Goal: Transaction & Acquisition: Purchase product/service

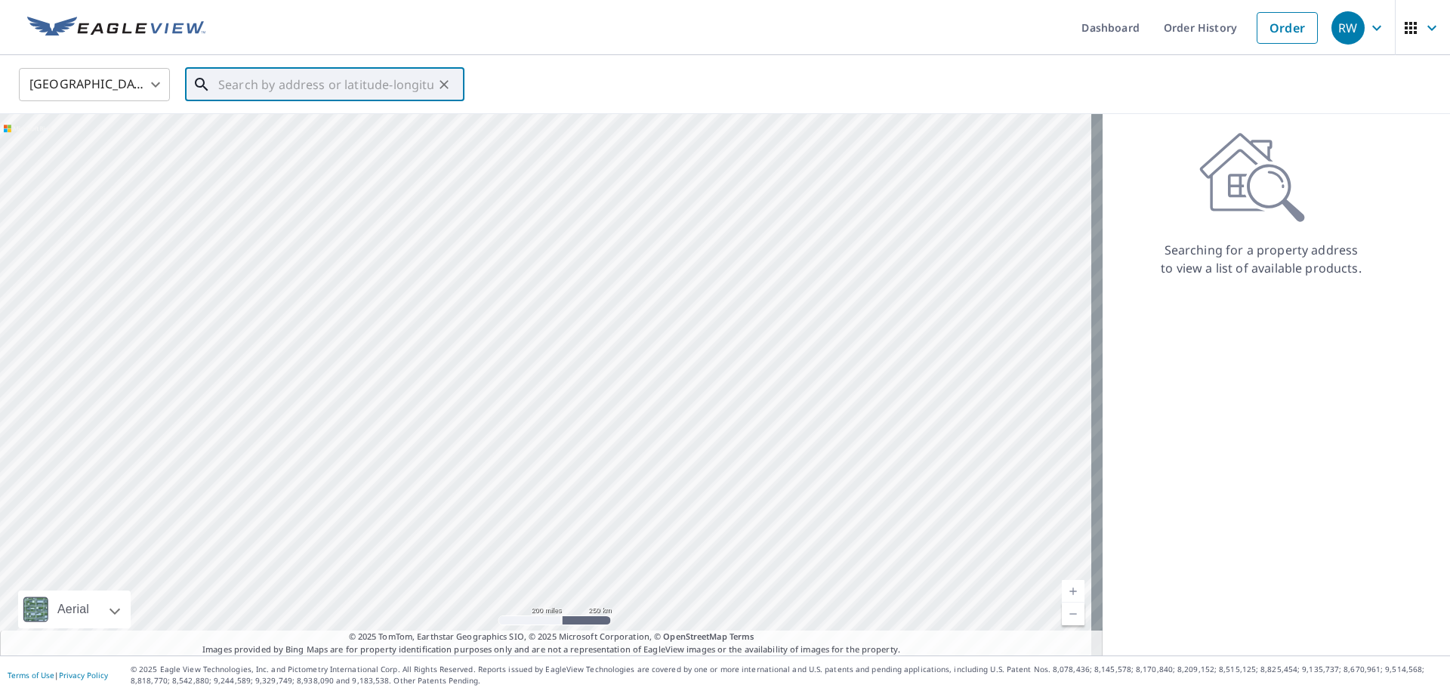
click at [257, 83] on input "text" at bounding box center [325, 84] width 215 height 42
click at [255, 137] on p "Guthrie, OK 73044" at bounding box center [333, 144] width 237 height 15
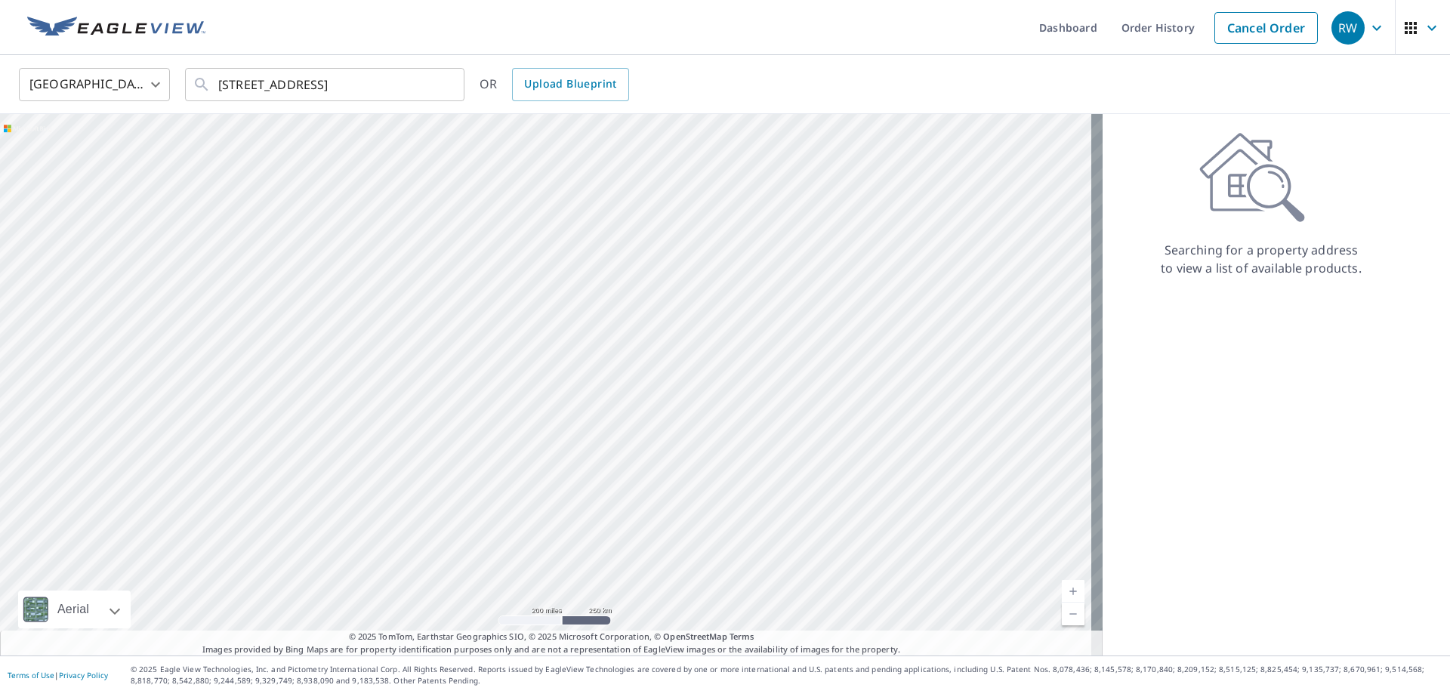
type input "[STREET_ADDRESS]"
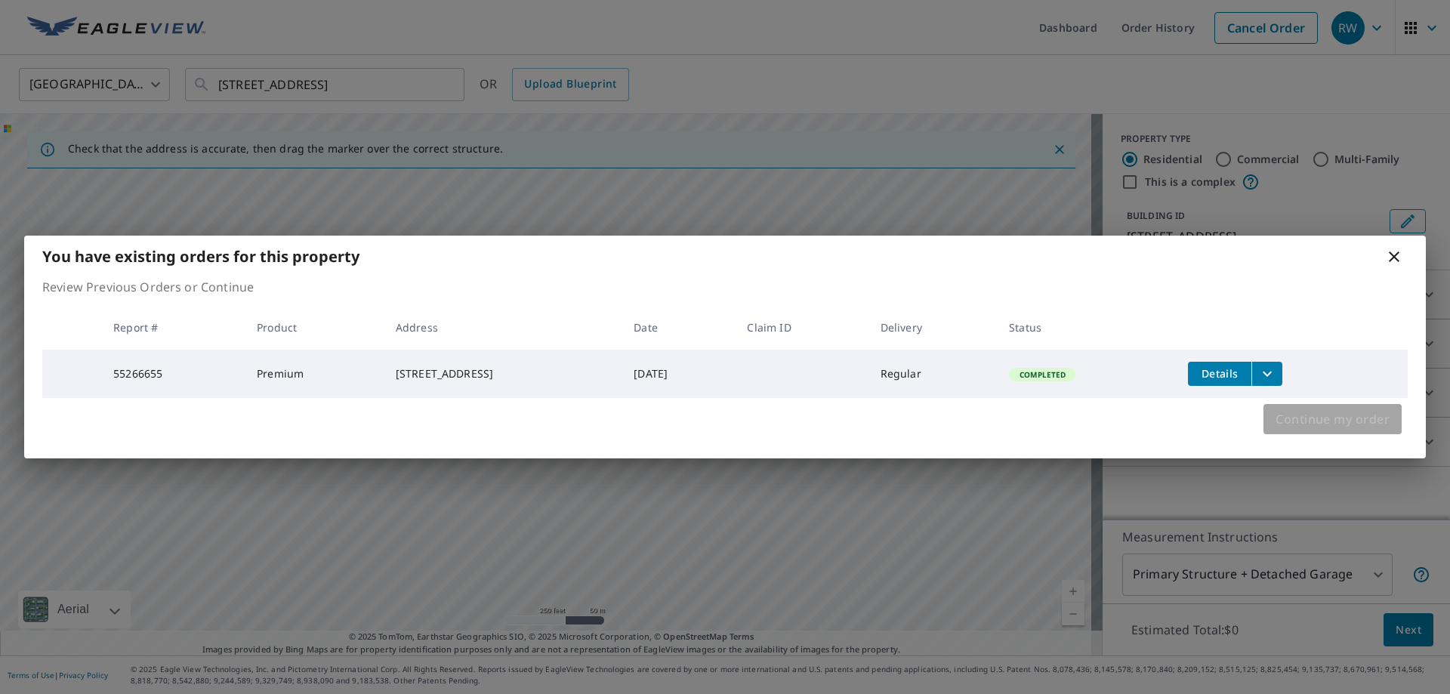
click at [1319, 421] on span "Continue my order" at bounding box center [1333, 419] width 114 height 21
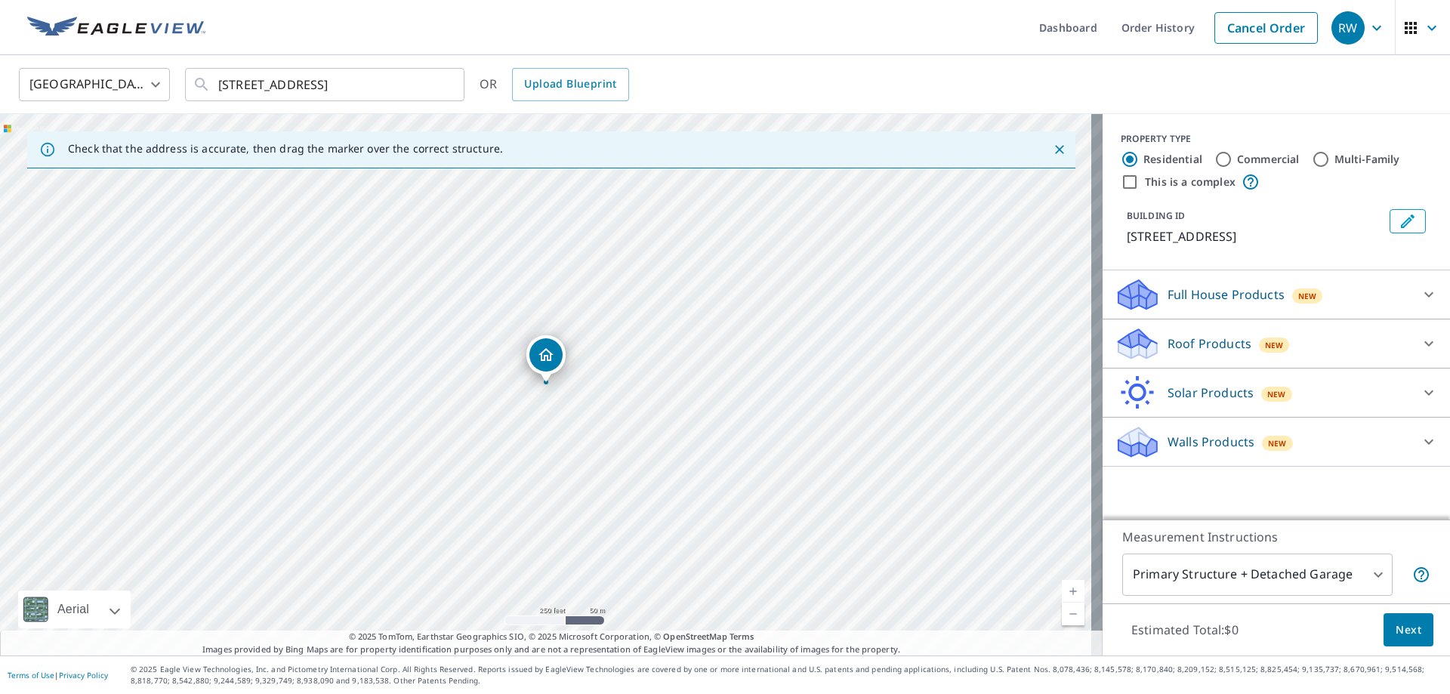
click at [1341, 344] on div "Roof Products New" at bounding box center [1263, 343] width 296 height 35
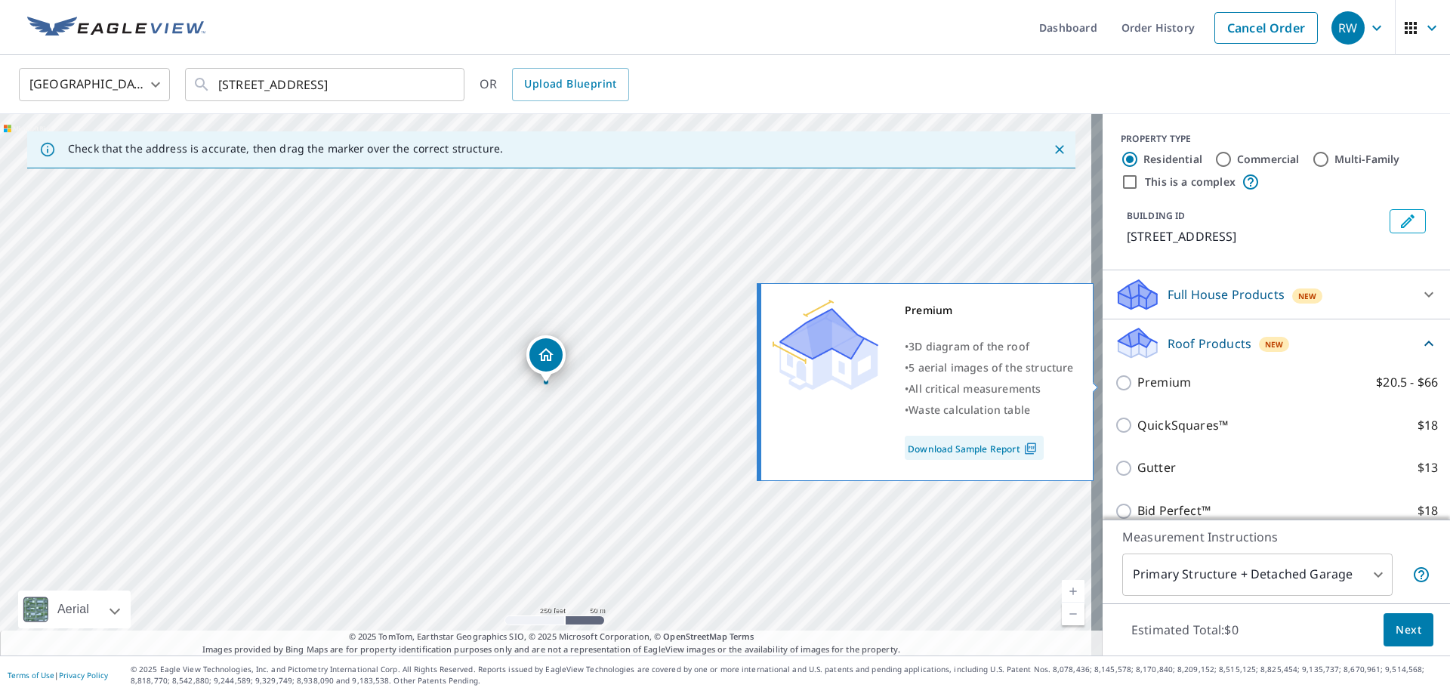
click at [1192, 382] on label "Premium $20.5 - $66" at bounding box center [1287, 382] width 301 height 19
click at [1137, 382] on input "Premium $20.5 - $66" at bounding box center [1126, 383] width 23 height 18
checkbox input "true"
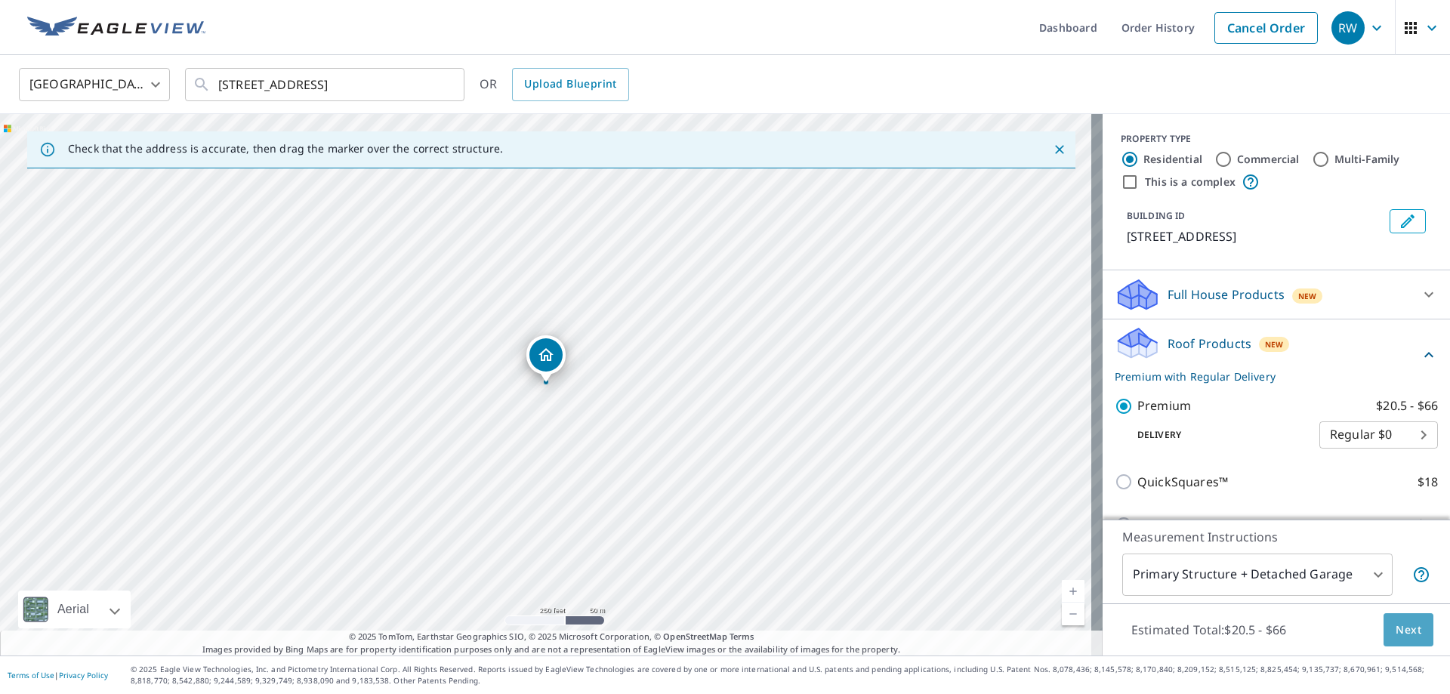
click at [1396, 625] on span "Next" at bounding box center [1409, 630] width 26 height 19
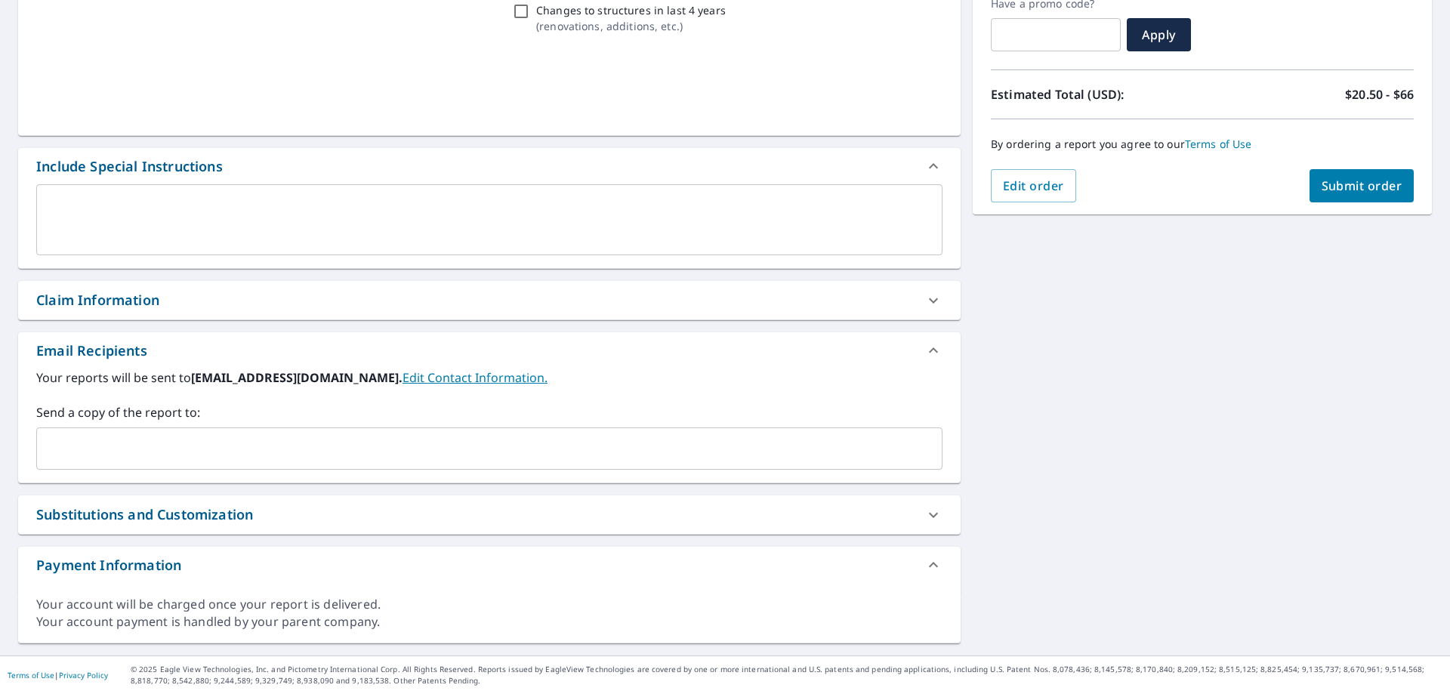
scroll to position [267, 0]
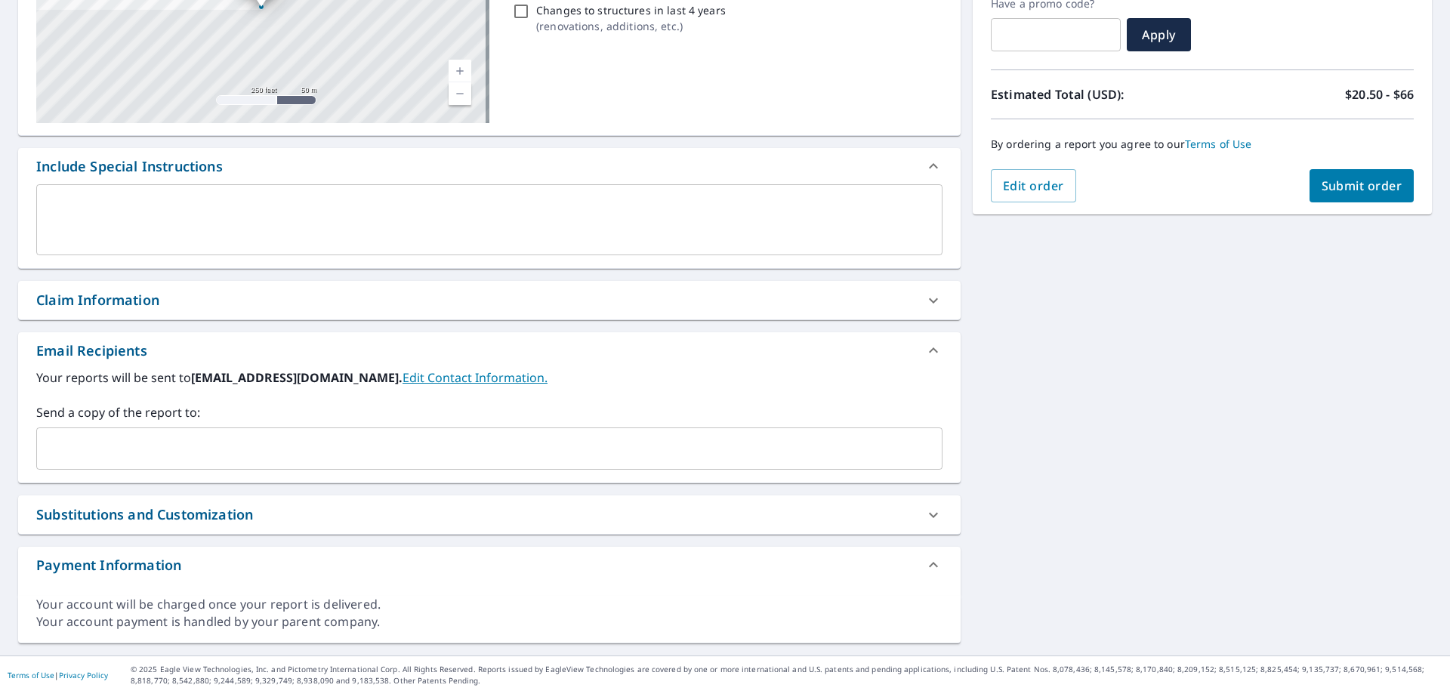
click at [109, 455] on input "text" at bounding box center [478, 448] width 870 height 29
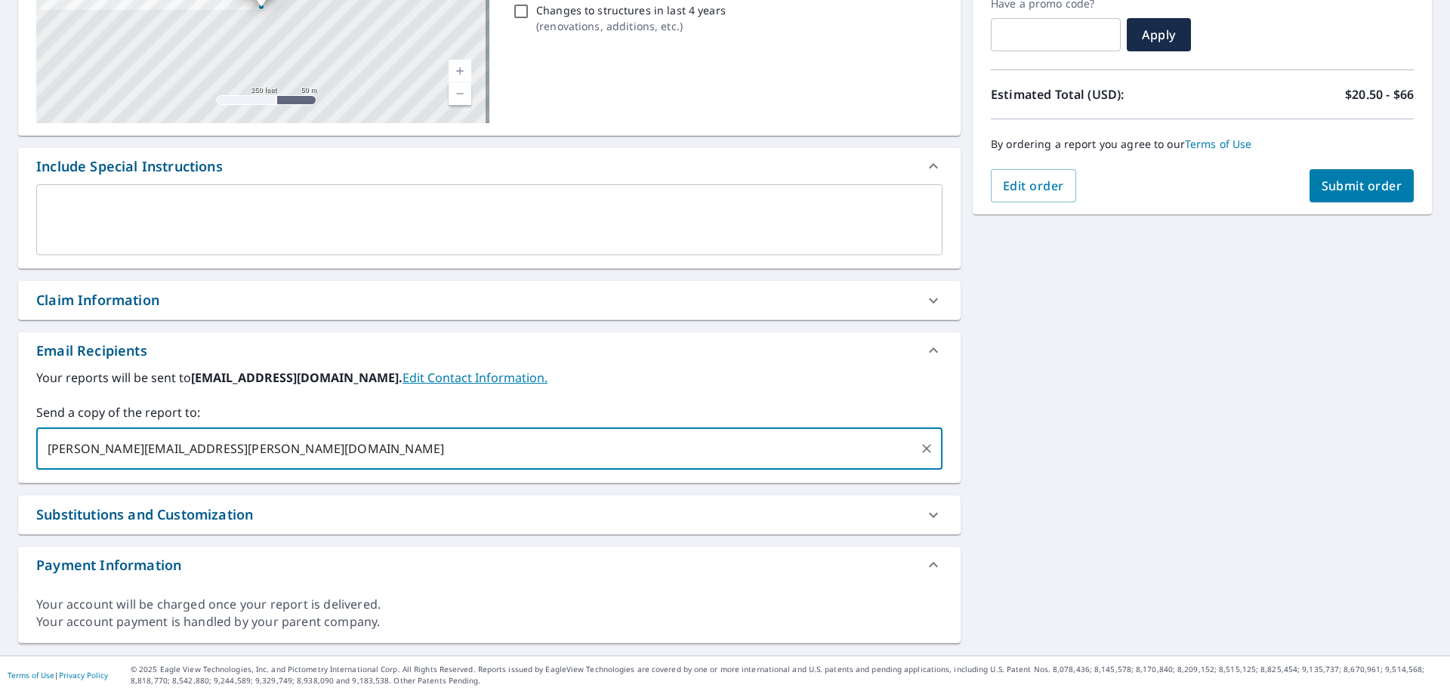
type input "[PERSON_NAME][EMAIL_ADDRESS][PERSON_NAME][DOMAIN_NAME]"
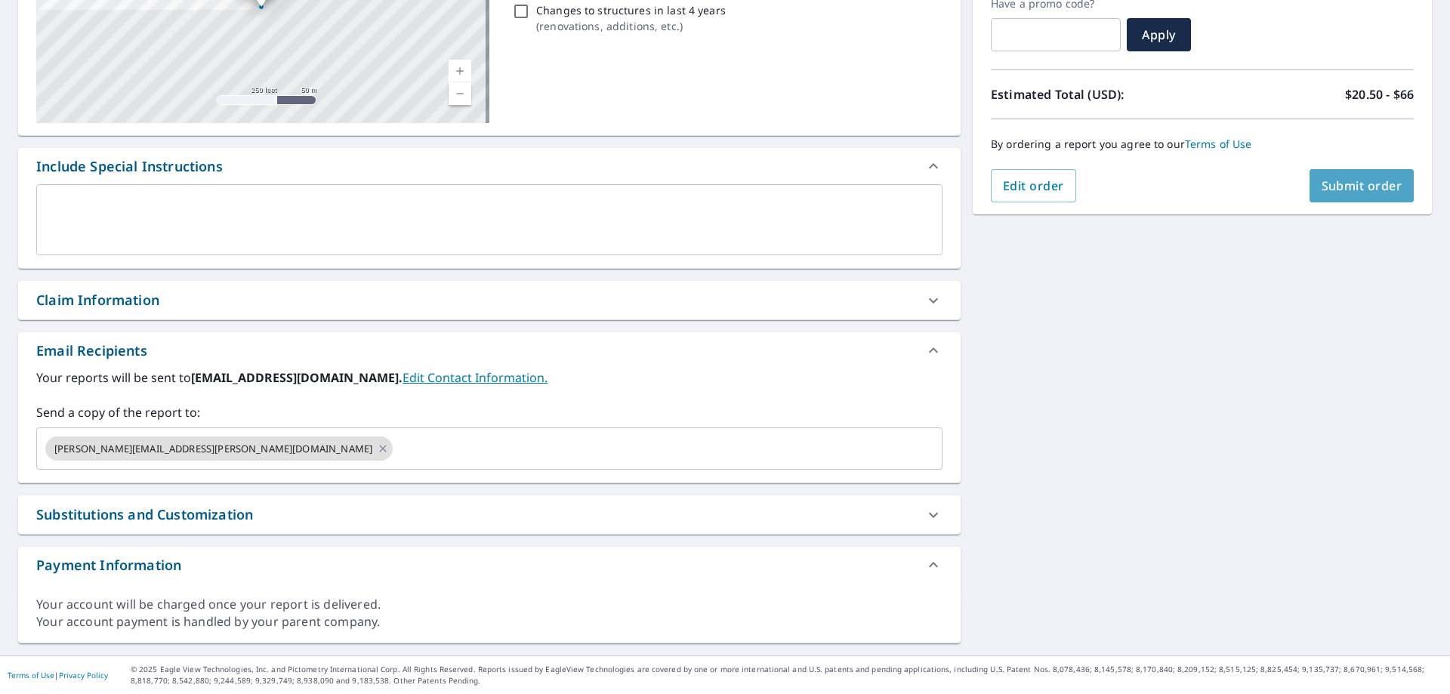
click at [1363, 182] on span "Submit order" at bounding box center [1362, 185] width 81 height 17
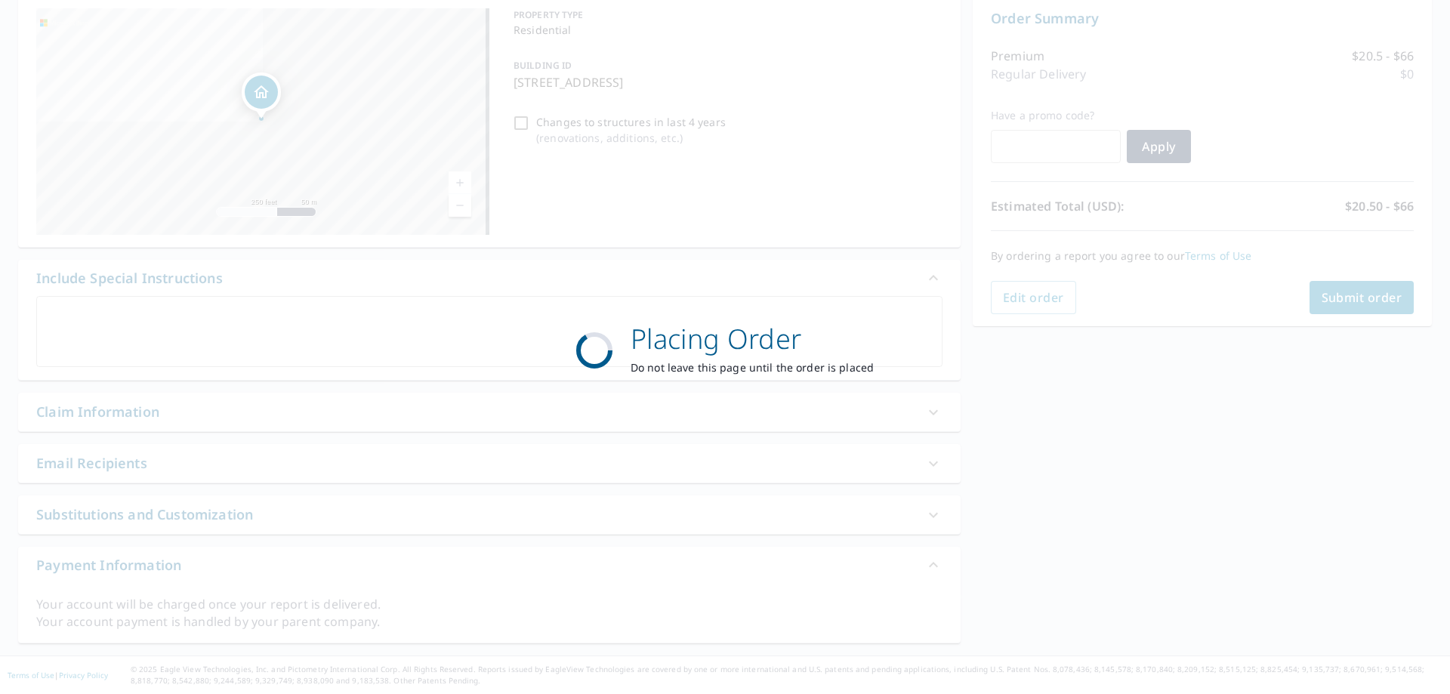
scroll to position [156, 0]
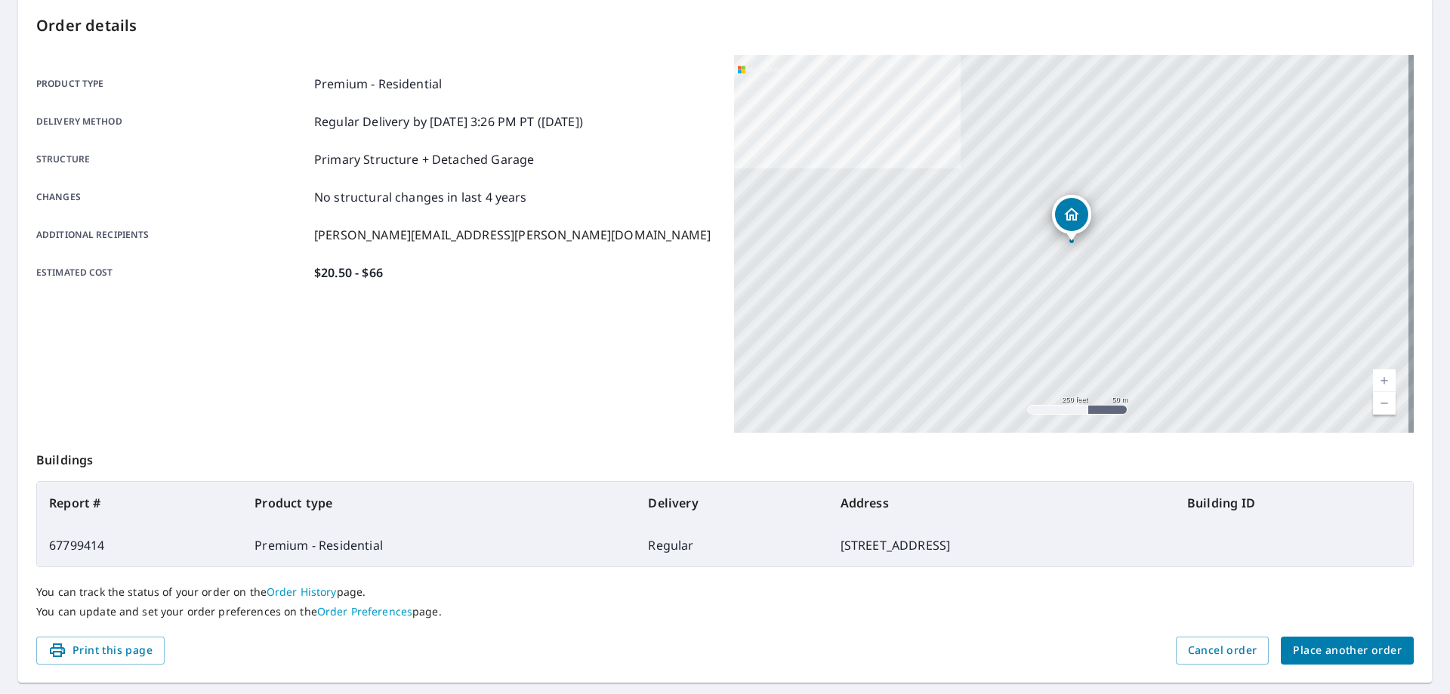
click at [1338, 651] on span "Place another order" at bounding box center [1347, 650] width 109 height 19
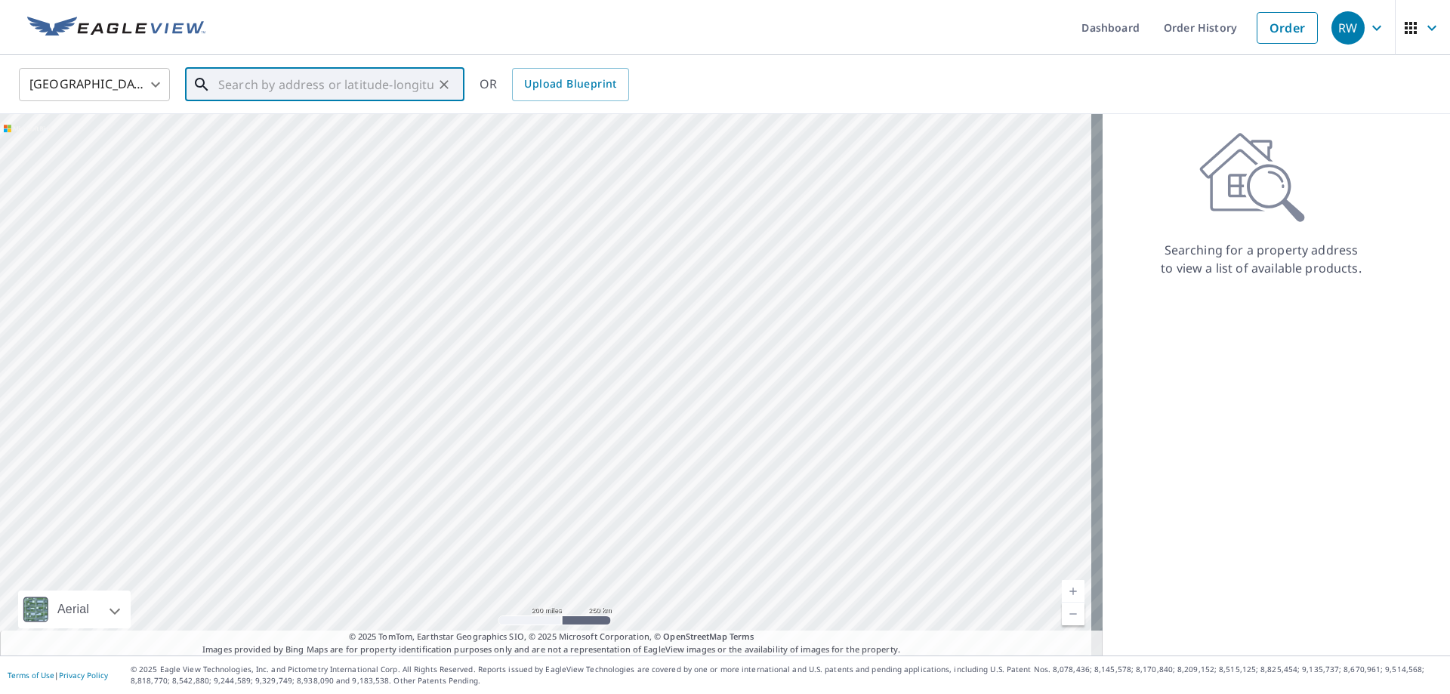
click at [324, 88] on input "text" at bounding box center [325, 84] width 215 height 42
click at [289, 129] on span "[STREET_ADDRESS]" at bounding box center [333, 128] width 237 height 18
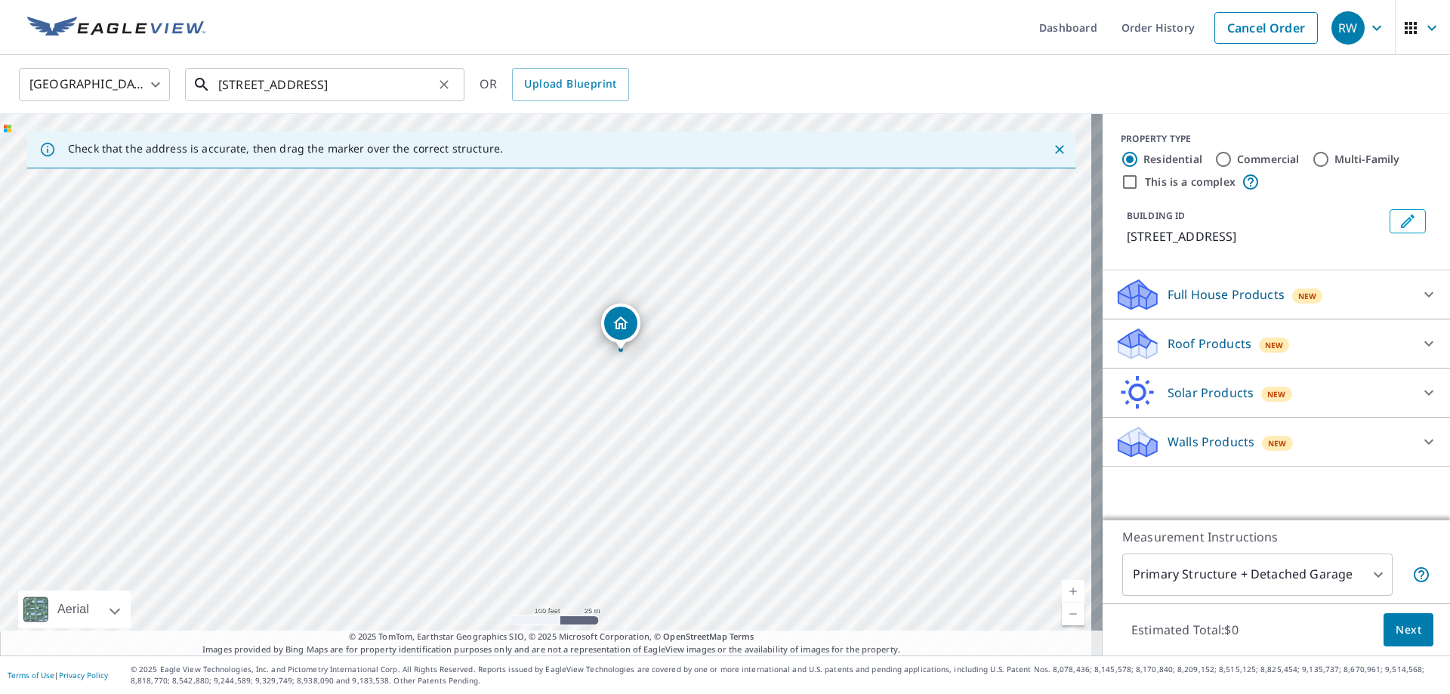
click at [258, 84] on input "[STREET_ADDRESS]" at bounding box center [325, 84] width 215 height 42
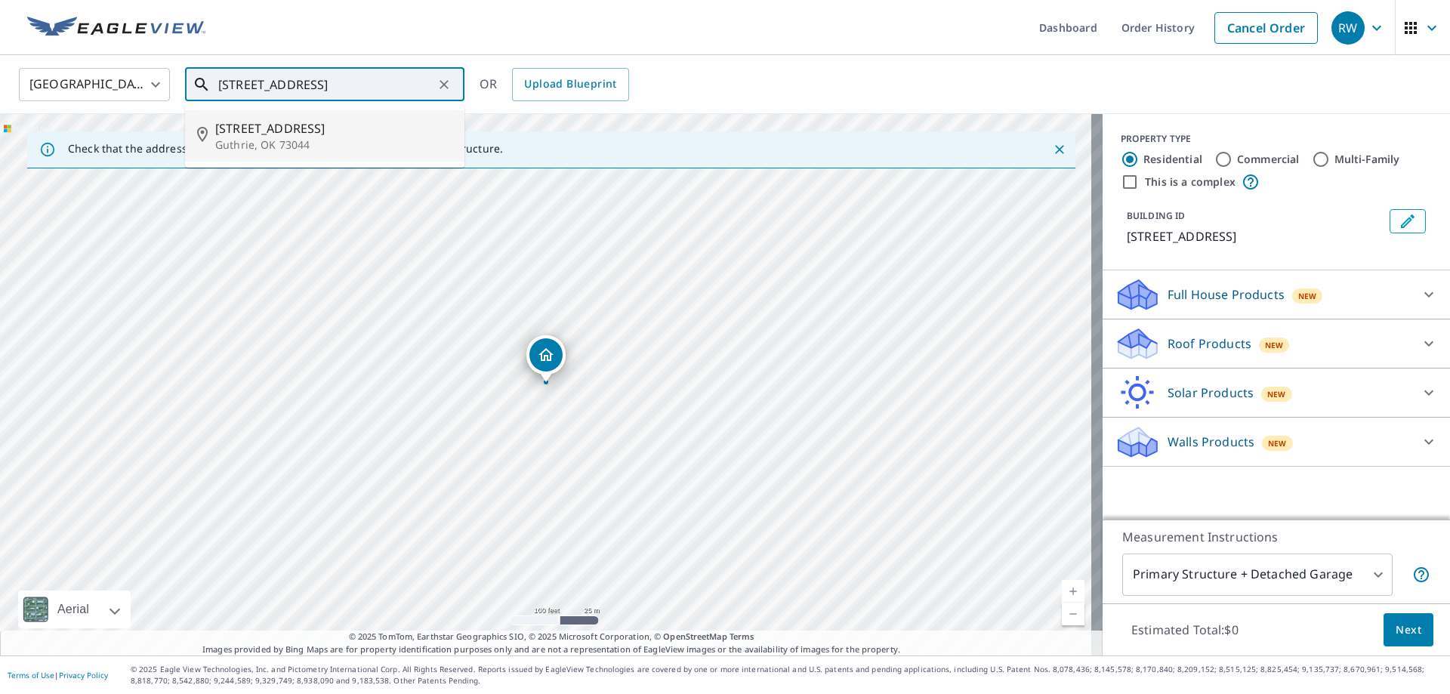
click at [298, 135] on span "[STREET_ADDRESS]" at bounding box center [333, 128] width 237 height 18
type input "[STREET_ADDRESS]"
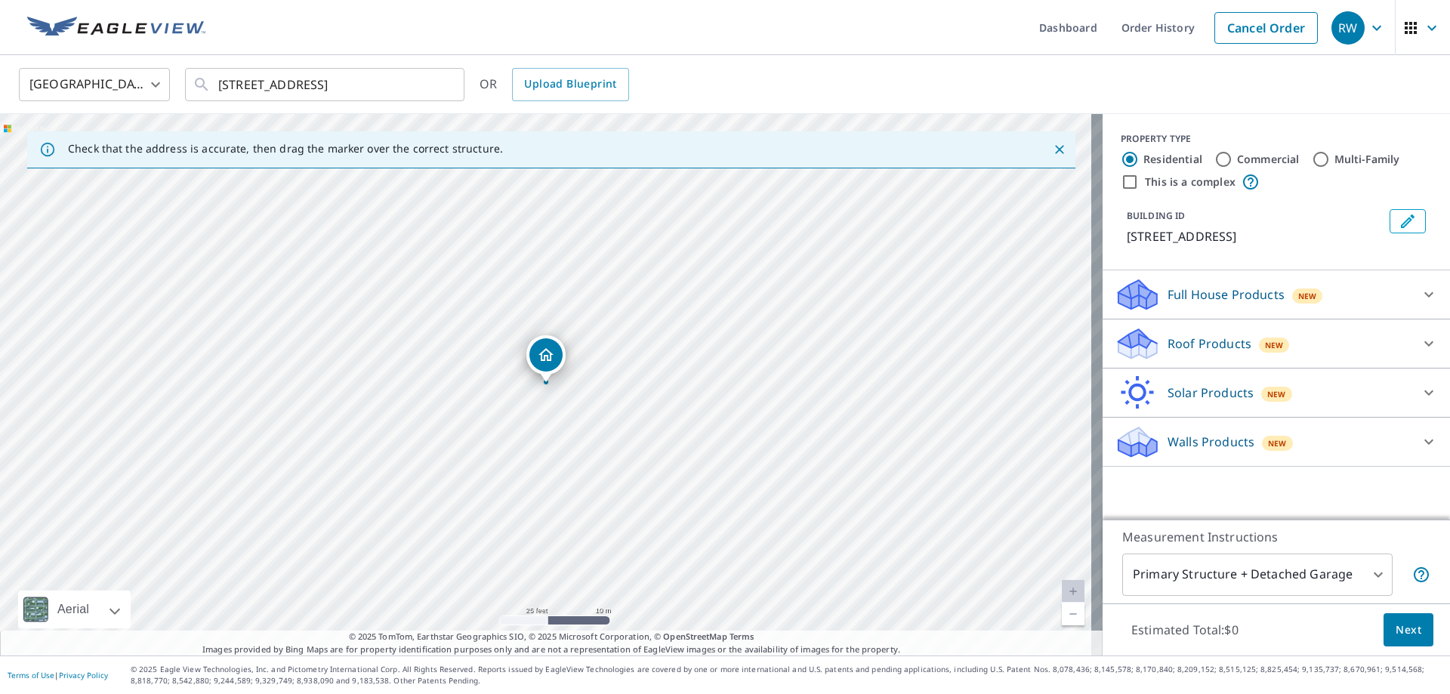
click at [1353, 341] on div "Roof Products New" at bounding box center [1263, 343] width 296 height 35
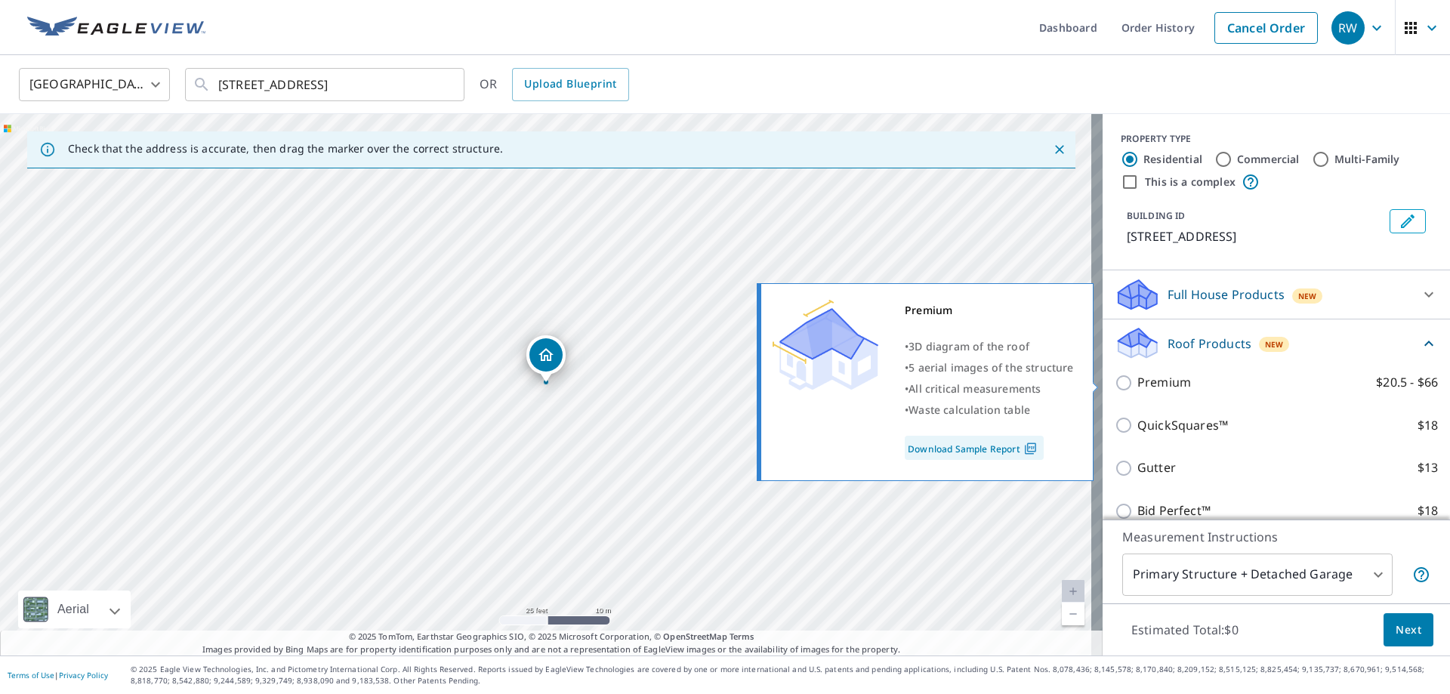
click at [1197, 383] on label "Premium $20.5 - $66" at bounding box center [1287, 382] width 301 height 19
click at [1137, 383] on input "Premium $20.5 - $66" at bounding box center [1126, 383] width 23 height 18
checkbox input "true"
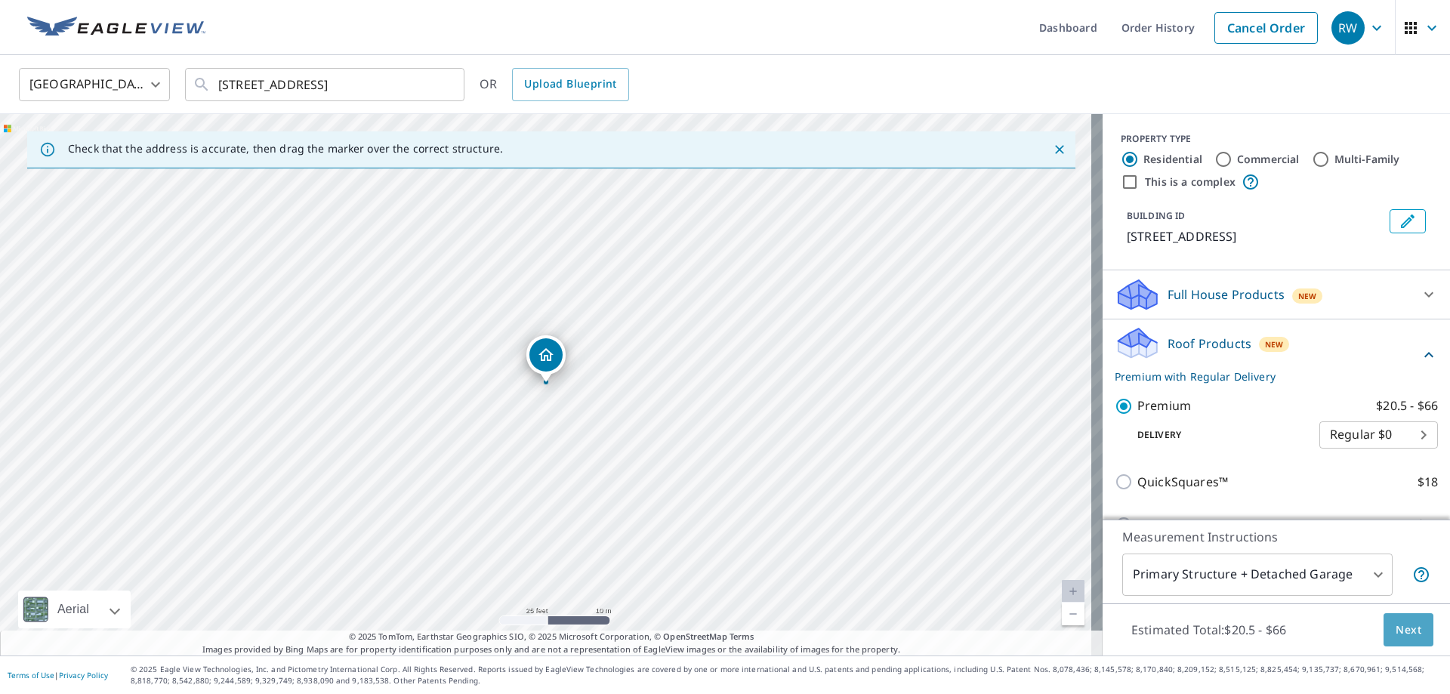
click at [1411, 630] on button "Next" at bounding box center [1409, 630] width 50 height 34
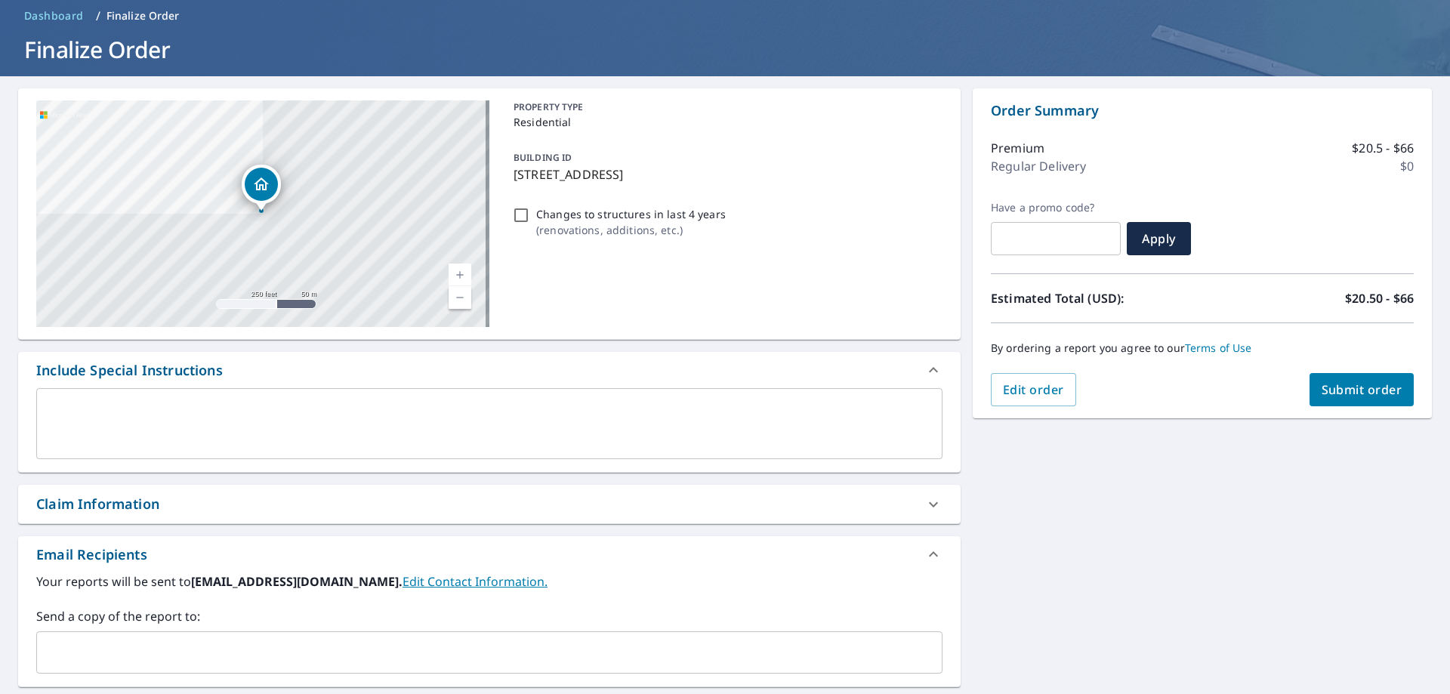
scroll to position [227, 0]
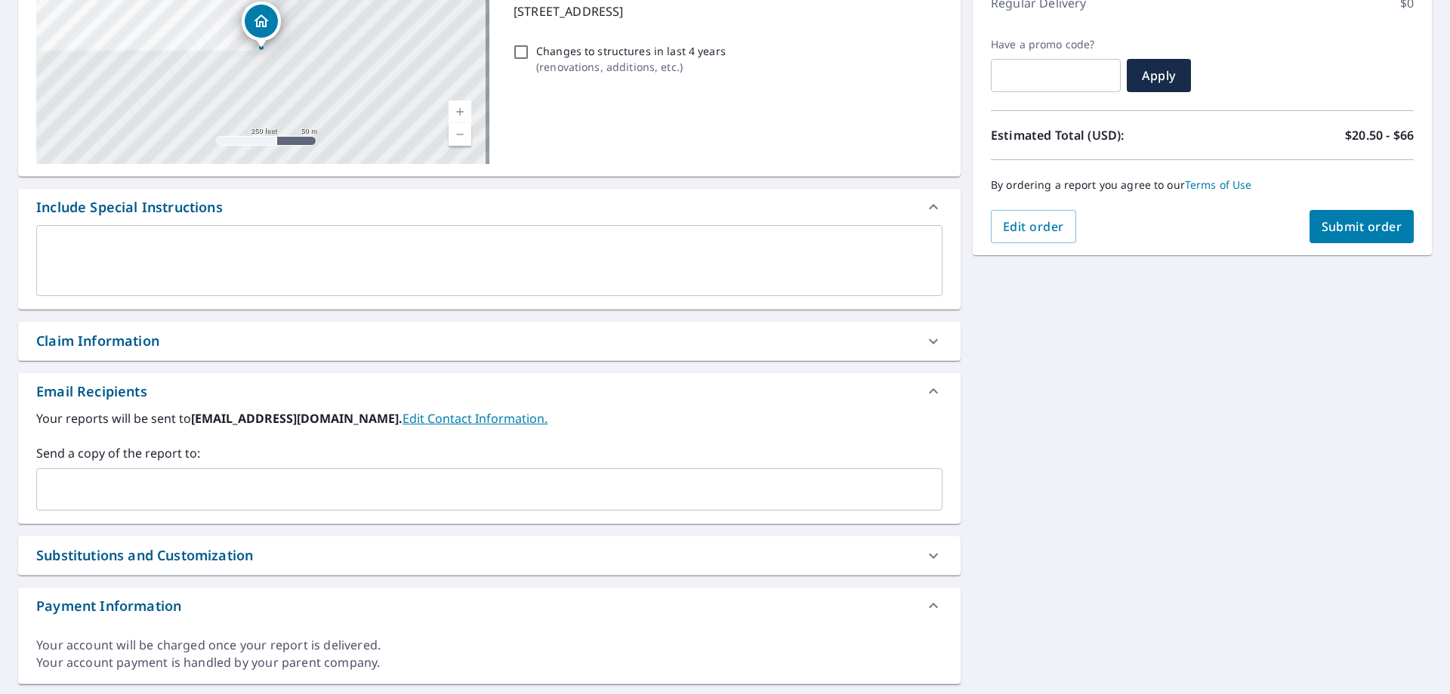
click at [122, 501] on input "text" at bounding box center [478, 489] width 870 height 29
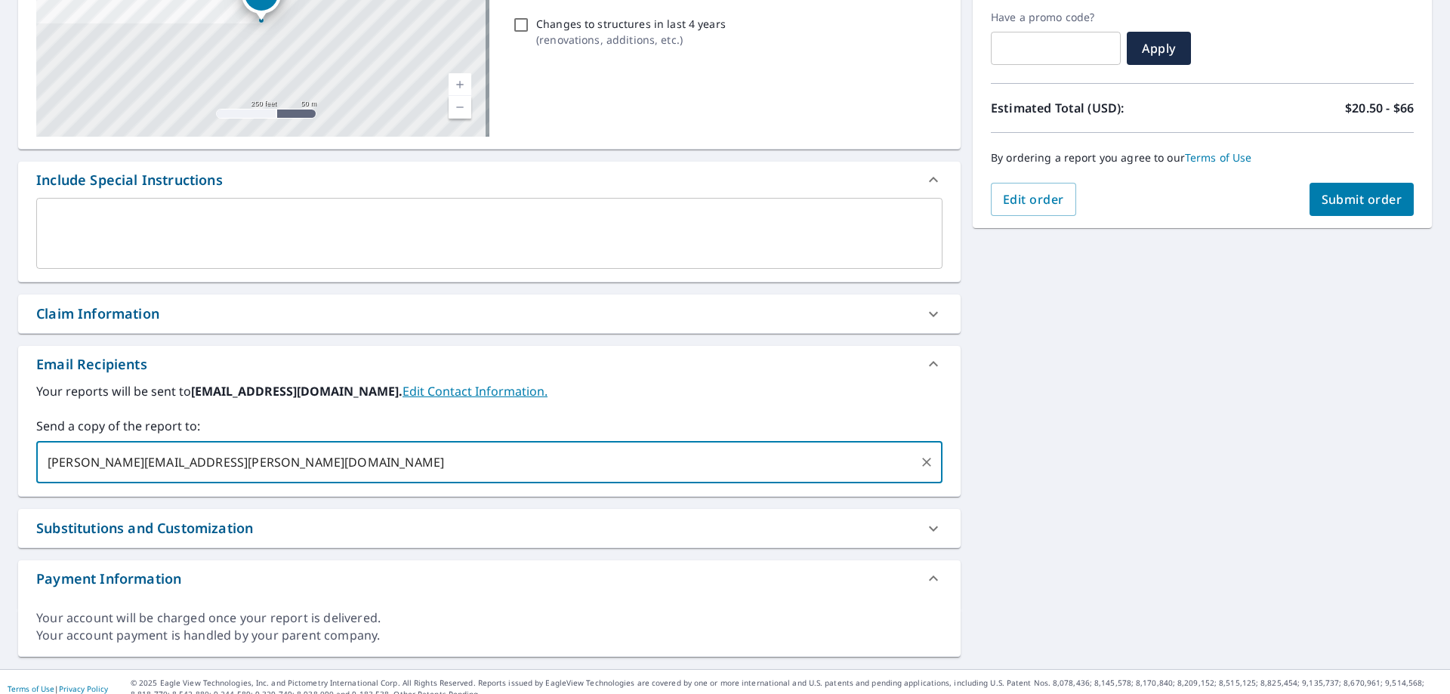
scroll to position [267, 0]
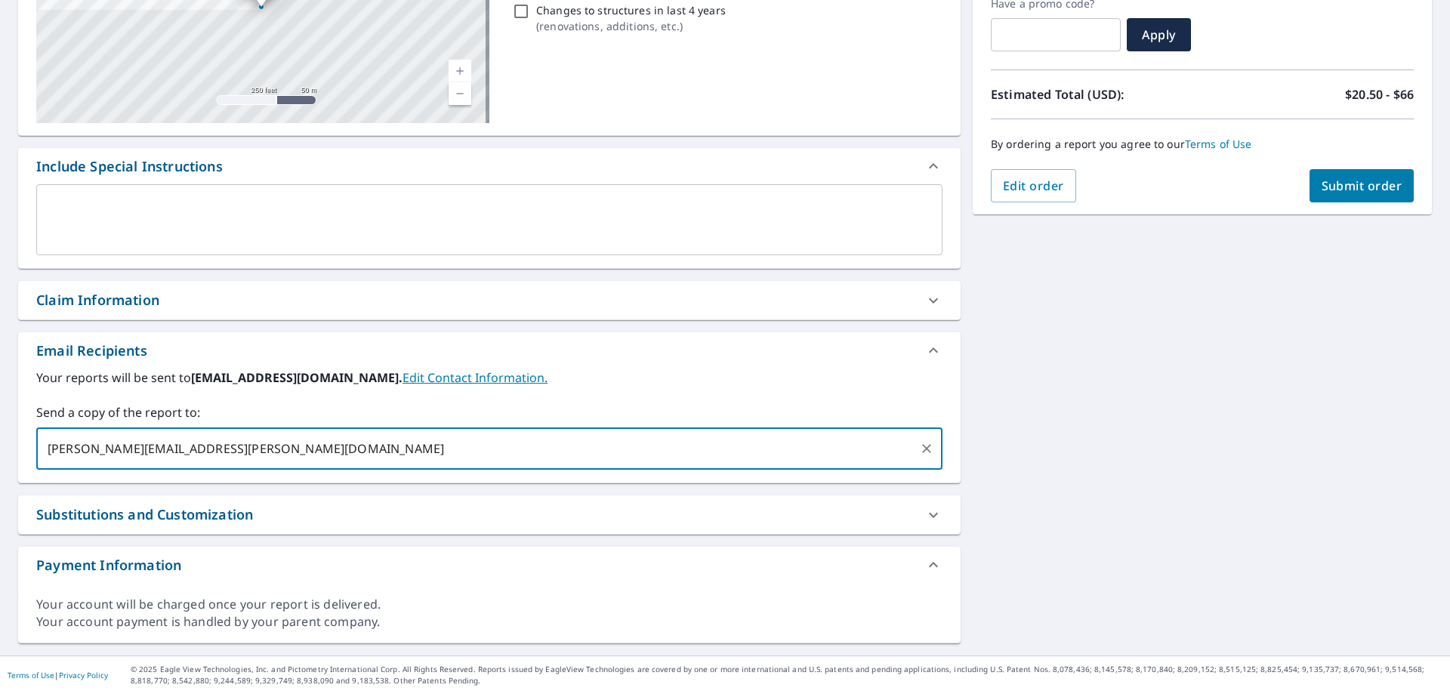
type input "[PERSON_NAME][EMAIL_ADDRESS][PERSON_NAME][DOMAIN_NAME]"
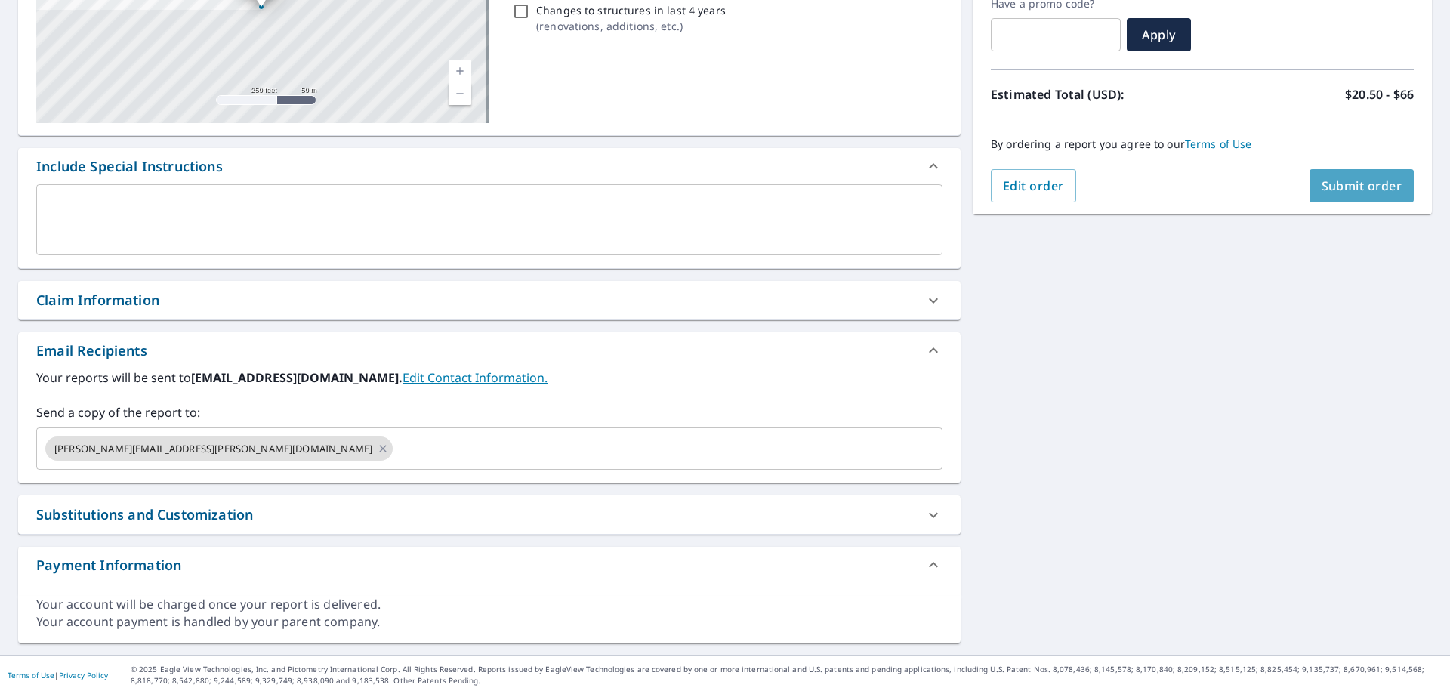
click at [1341, 183] on span "Submit order" at bounding box center [1362, 185] width 81 height 17
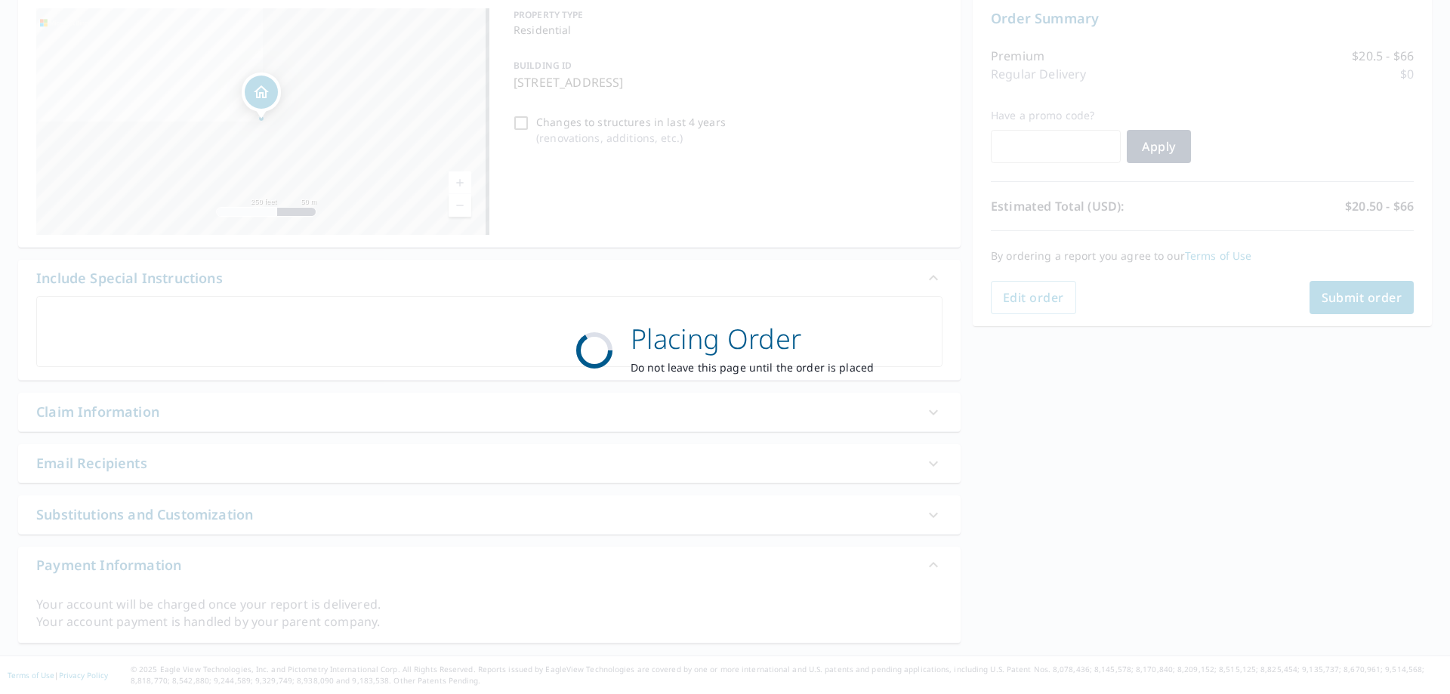
scroll to position [156, 0]
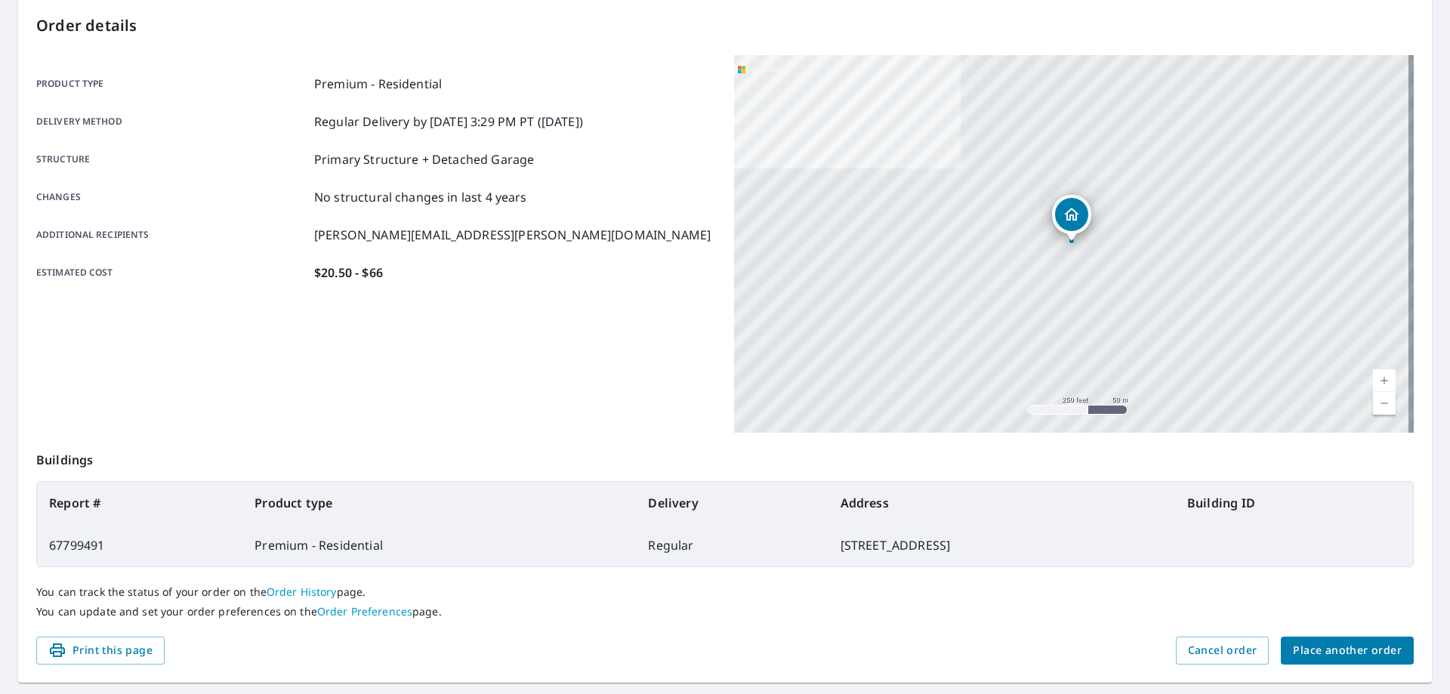
click at [1342, 653] on span "Place another order" at bounding box center [1347, 650] width 109 height 19
